Goal: Navigation & Orientation: Find specific page/section

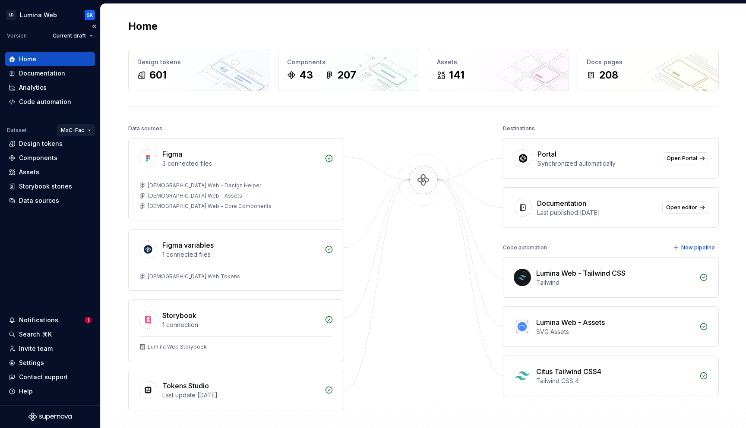
click at [84, 130] on html "LD Lumina Web SK Version Current draft Home Documentation Analytics Code automa…" at bounding box center [373, 214] width 746 height 428
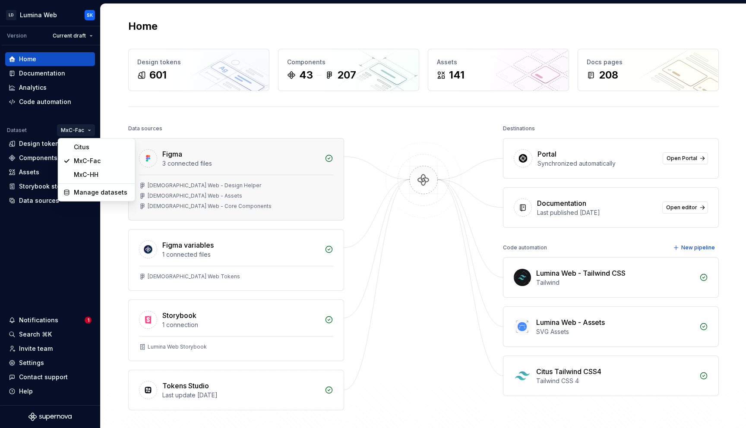
click at [197, 177] on html "LD Lumina Web SK Version Current draft Home Documentation Analytics Code automa…" at bounding box center [373, 214] width 746 height 428
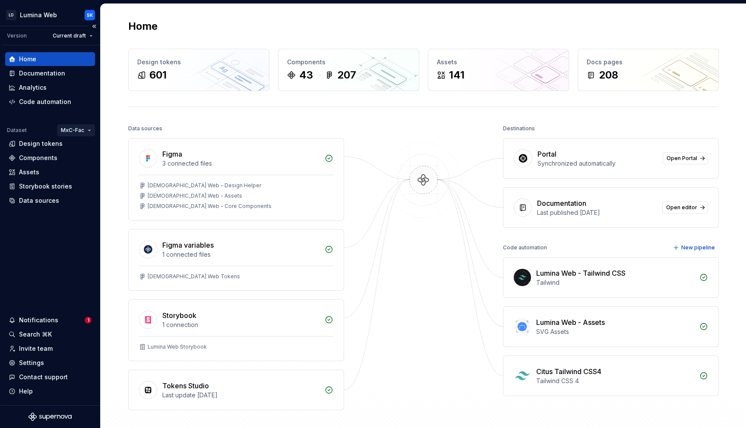
click at [77, 130] on html "LD Lumina Web SK Version Current draft Home Documentation Analytics Code automa…" at bounding box center [373, 214] width 746 height 428
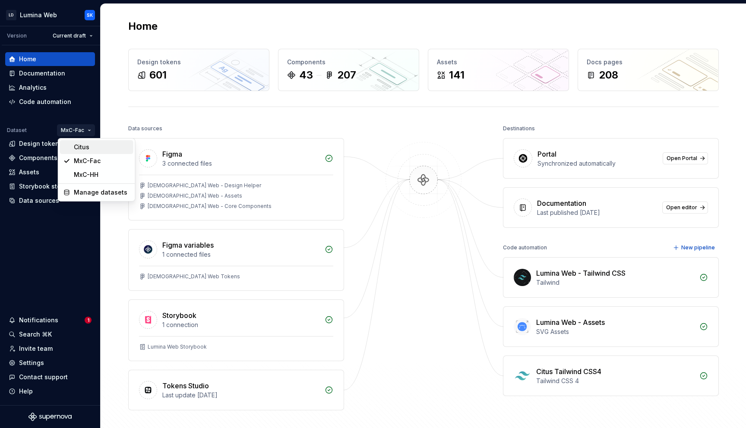
click at [85, 148] on div "Citus" at bounding box center [102, 147] width 56 height 9
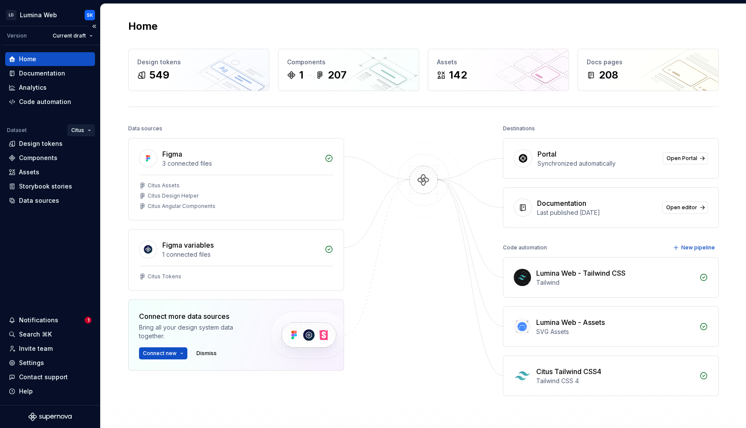
click at [83, 130] on html "LD Lumina Web SK Version Current draft Home Documentation Analytics Code automa…" at bounding box center [373, 214] width 746 height 428
click at [107, 162] on div "MxC-Fac" at bounding box center [112, 161] width 56 height 9
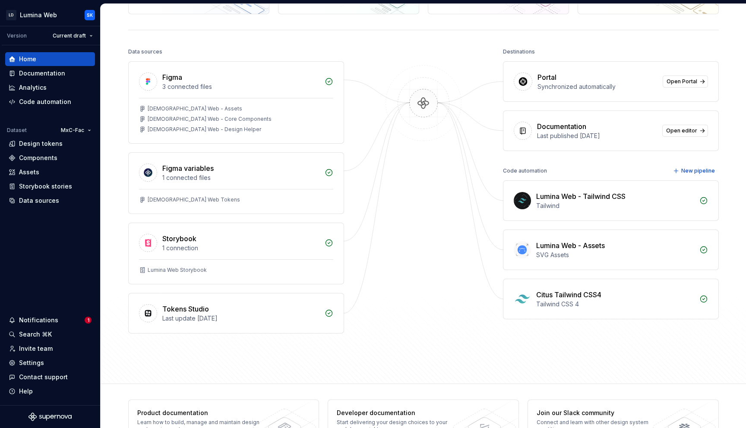
scroll to position [106, 0]
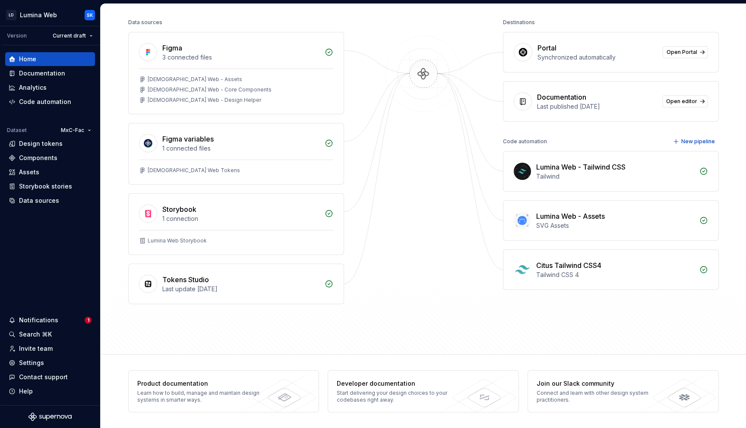
click at [428, 120] on img at bounding box center [424, 83] width 84 height 94
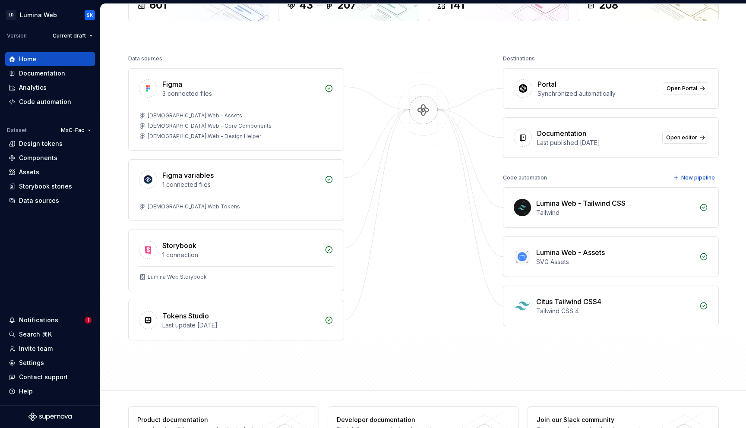
scroll to position [0, 0]
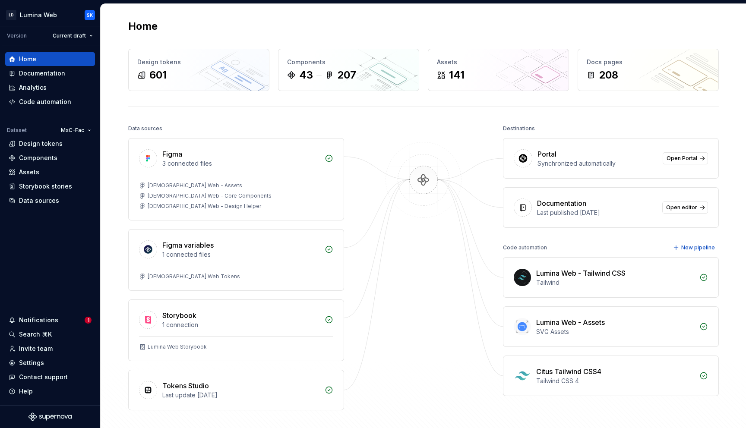
click at [405, 23] on div "Home" at bounding box center [423, 26] width 591 height 14
click at [54, 266] on div "Home Documentation Analytics Code automation Dataset MxC-Fac Design tokens Comp…" at bounding box center [50, 225] width 100 height 360
click at [87, 130] on html "LD Lumina Web SK Version Current draft Home Documentation Analytics Code automa…" at bounding box center [373, 214] width 746 height 428
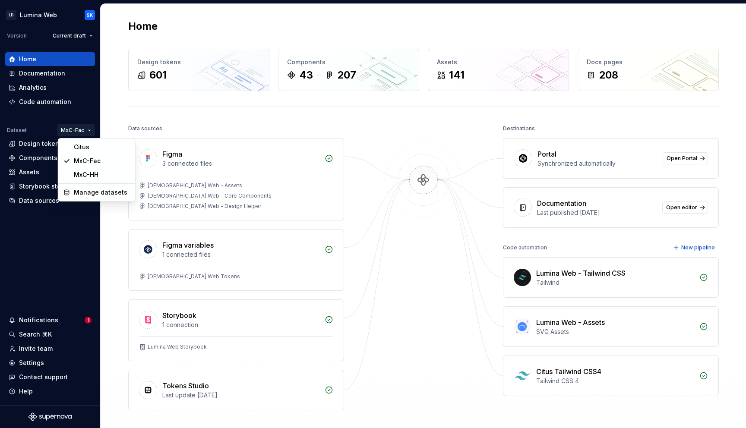
click at [224, 106] on html "LD Lumina Web SK Version Current draft Home Documentation Analytics Code automa…" at bounding box center [373, 214] width 746 height 428
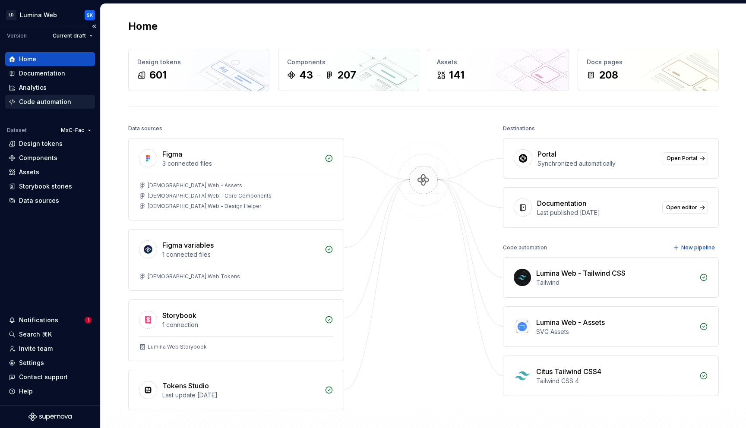
click at [65, 108] on div "Code automation" at bounding box center [50, 102] width 90 height 14
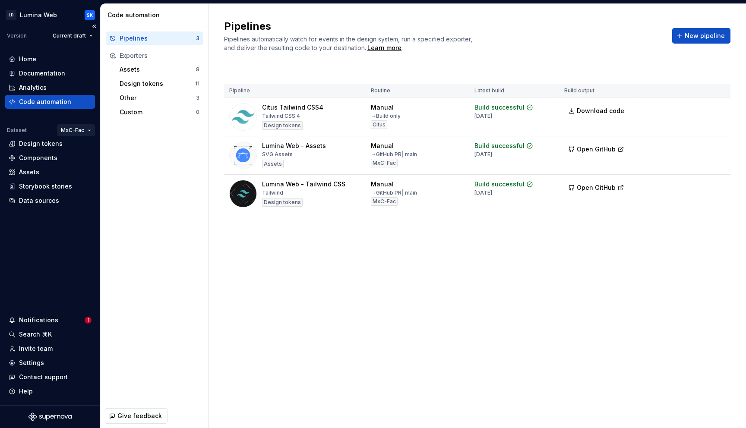
click at [83, 130] on html "LD Lumina Web SK Version Current draft Home Documentation Analytics Code automa…" at bounding box center [373, 214] width 746 height 428
click at [150, 181] on html "LD Lumina Web SK Version Current draft Home Documentation Analytics Code automa…" at bounding box center [373, 214] width 746 height 428
drag, startPoint x: 378, startPoint y: 156, endPoint x: 403, endPoint y: 155, distance: 25.5
click at [403, 155] on div "→ GitHub PR | main" at bounding box center [394, 154] width 46 height 7
drag, startPoint x: 378, startPoint y: 194, endPoint x: 400, endPoint y: 194, distance: 22.0
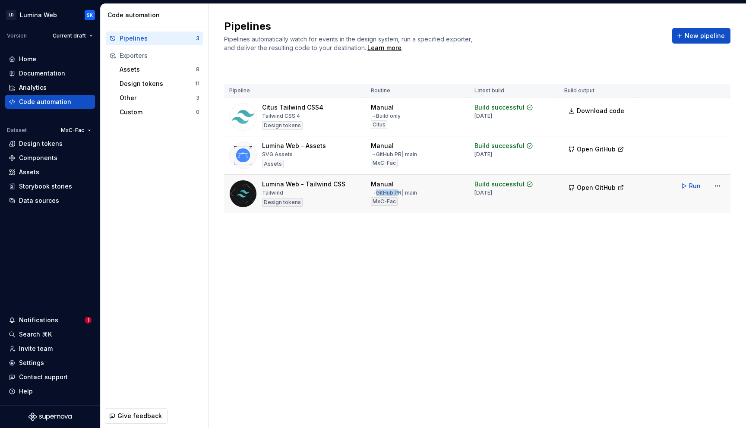
click at [400, 194] on div "→ GitHub PR | main" at bounding box center [394, 193] width 46 height 7
click at [508, 252] on div "Pipelines Pipelines automatically watch for events in the design system, run a …" at bounding box center [478, 216] width 538 height 425
drag, startPoint x: 373, startPoint y: 200, endPoint x: 396, endPoint y: 201, distance: 22.9
click at [396, 201] on div "MxC-Fac" at bounding box center [384, 201] width 27 height 9
drag, startPoint x: 304, startPoint y: 183, endPoint x: 340, endPoint y: 183, distance: 35.9
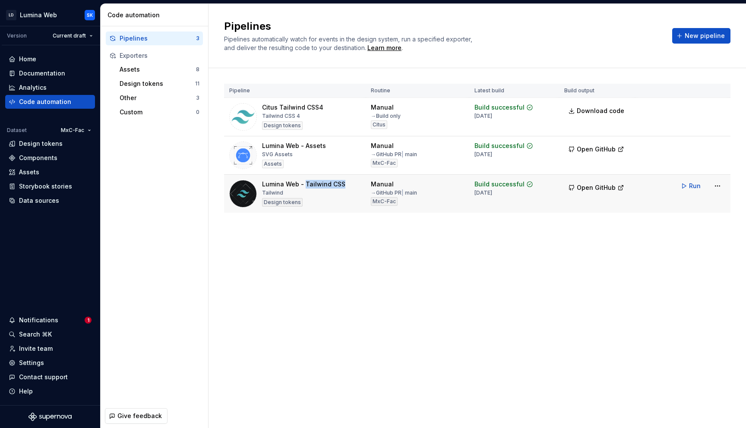
click at [340, 183] on div "Lumina Web - Tailwind CSS" at bounding box center [303, 184] width 83 height 9
click at [380, 250] on div "Pipelines Pipelines automatically watch for events in the design system, run a …" at bounding box center [478, 216] width 538 height 425
drag, startPoint x: 374, startPoint y: 204, endPoint x: 394, endPoint y: 204, distance: 20.7
click at [394, 204] on div "MxC-Fac" at bounding box center [384, 201] width 27 height 9
click at [353, 241] on div "Pipeline Routine Latest build Build output Citus Tailwind CSS4 Tailwind CSS 4 D…" at bounding box center [477, 157] width 507 height 178
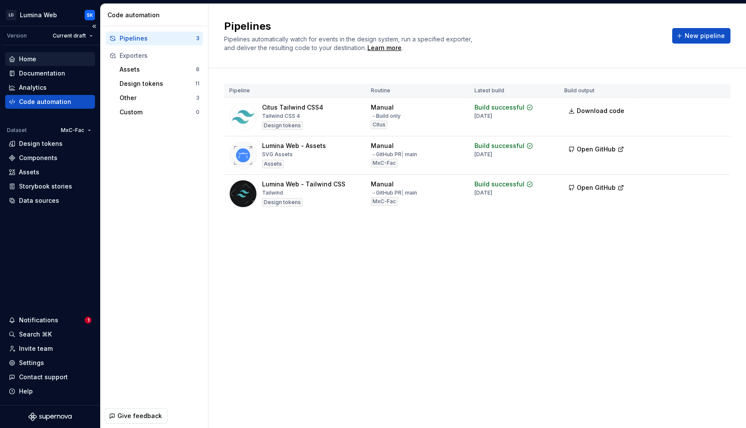
click at [51, 57] on div "Home" at bounding box center [50, 59] width 83 height 9
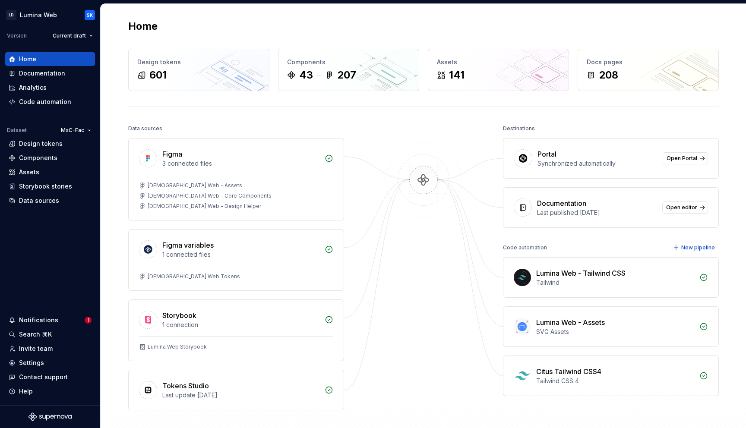
click at [70, 323] on div "Notifications" at bounding box center [47, 320] width 76 height 9
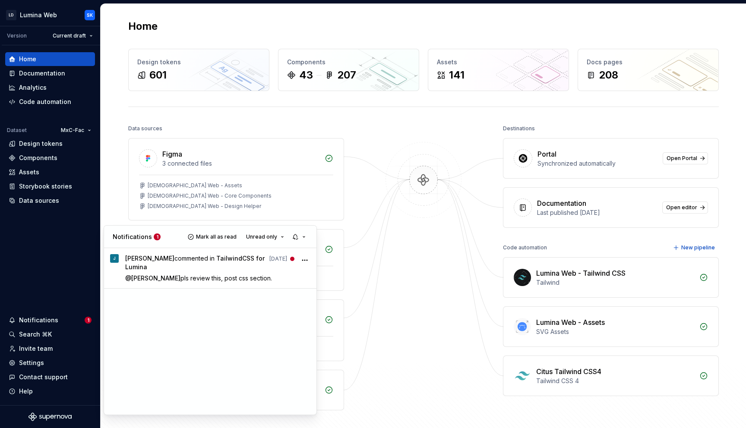
click at [423, 111] on html "LD Lumina Web SK Version Current draft Home Documentation Analytics Code automa…" at bounding box center [373, 214] width 746 height 428
